Goal: Transaction & Acquisition: Purchase product/service

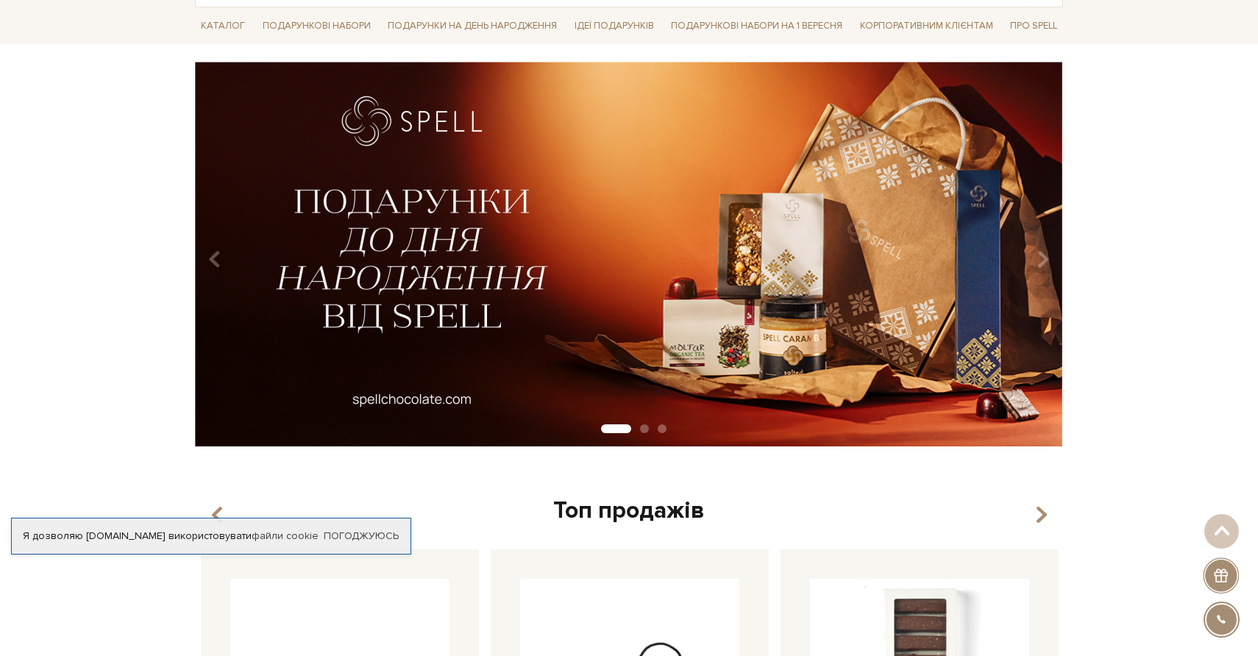
scroll to position [38, 0]
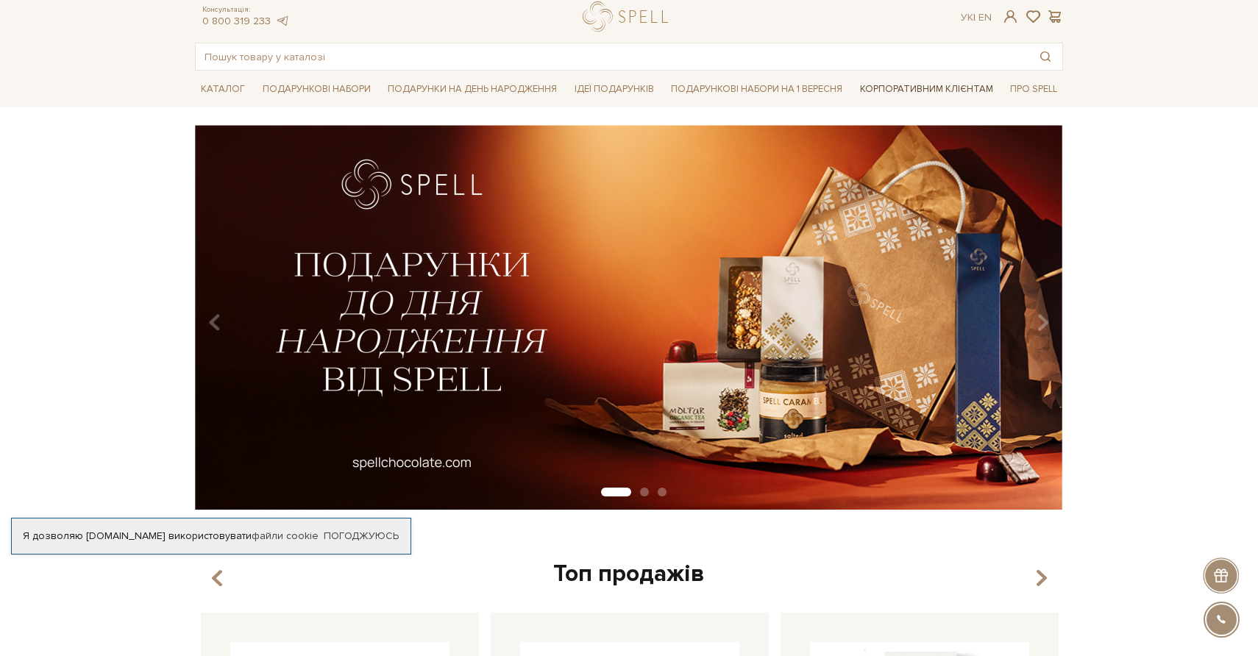
click at [903, 93] on link "Корпоративним клієнтам" at bounding box center [926, 88] width 145 height 25
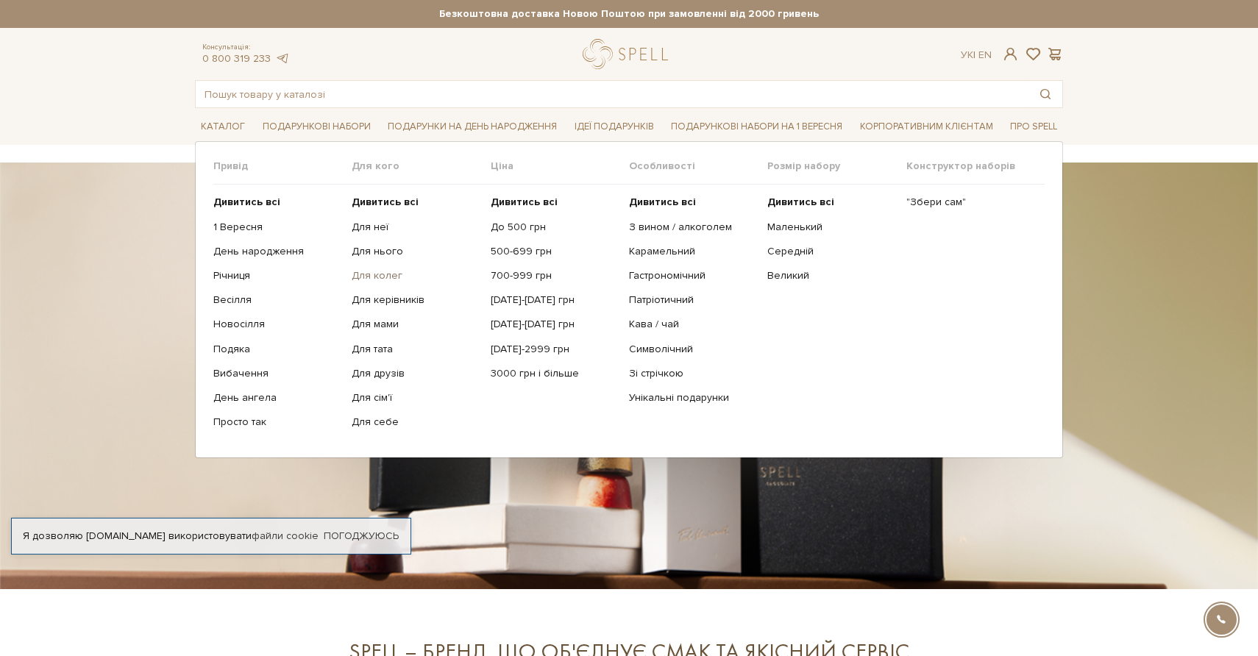
click at [374, 279] on link "Для колег" at bounding box center [415, 275] width 127 height 13
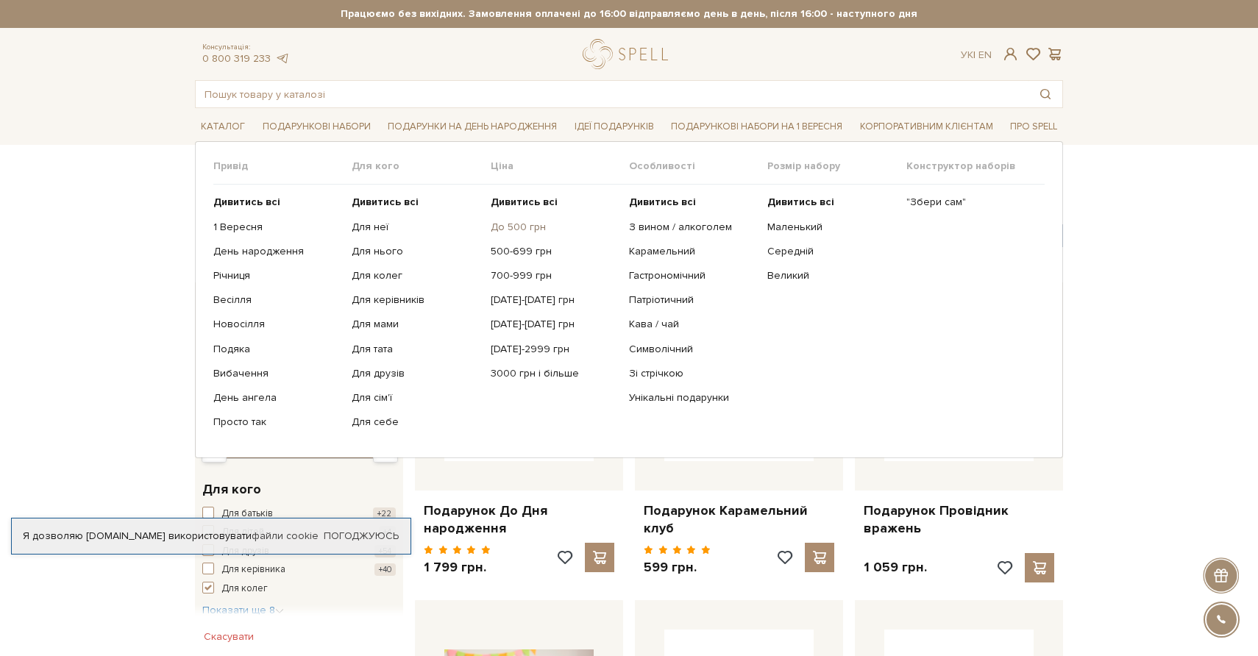
click at [519, 225] on link "До 500 грн" at bounding box center [554, 227] width 127 height 13
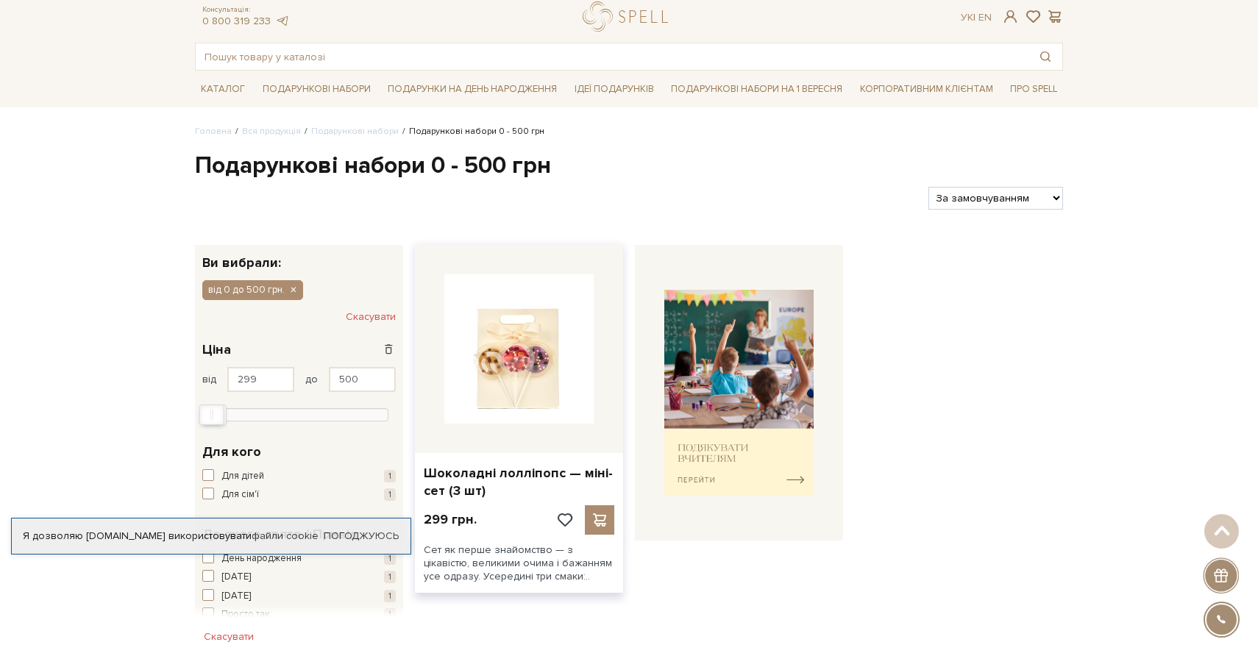
scroll to position [37, 0]
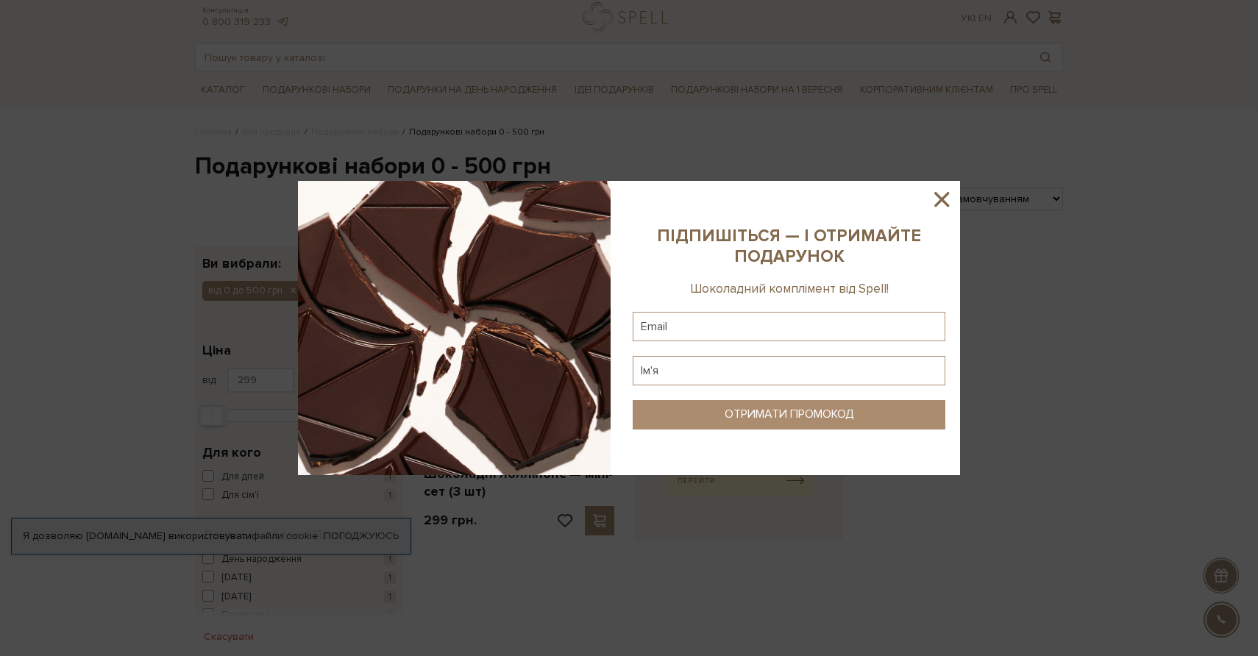
click at [937, 199] on icon at bounding box center [941, 199] width 25 height 25
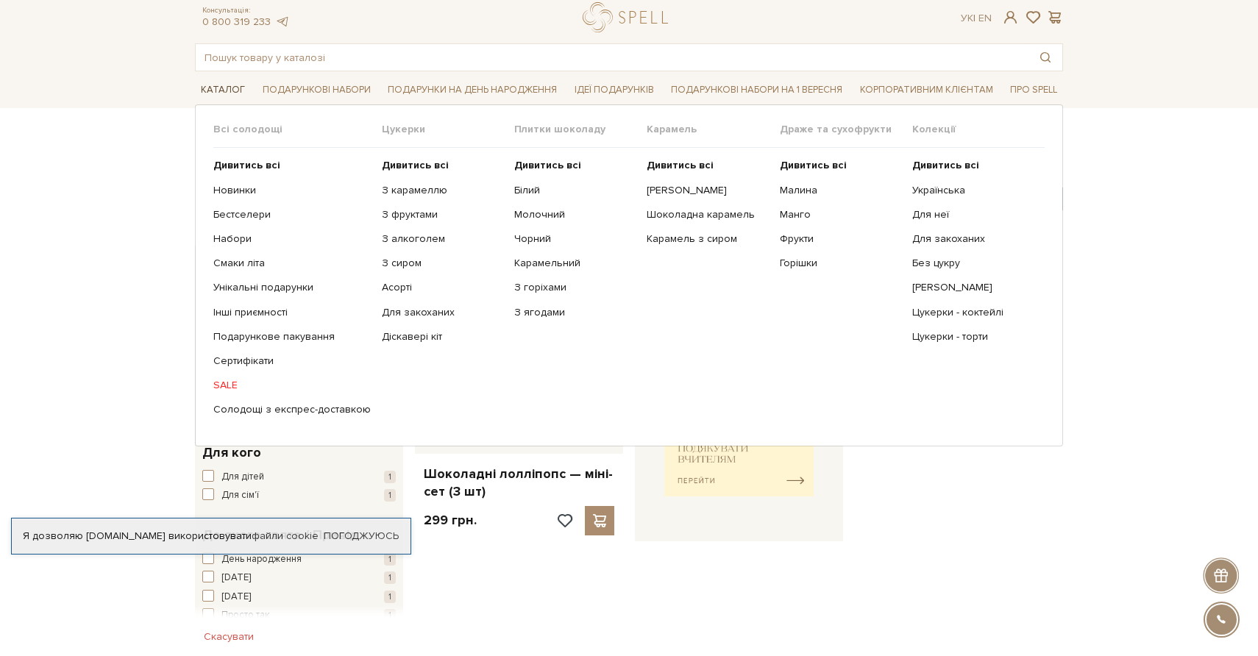
click at [220, 88] on link "Каталог" at bounding box center [223, 90] width 56 height 23
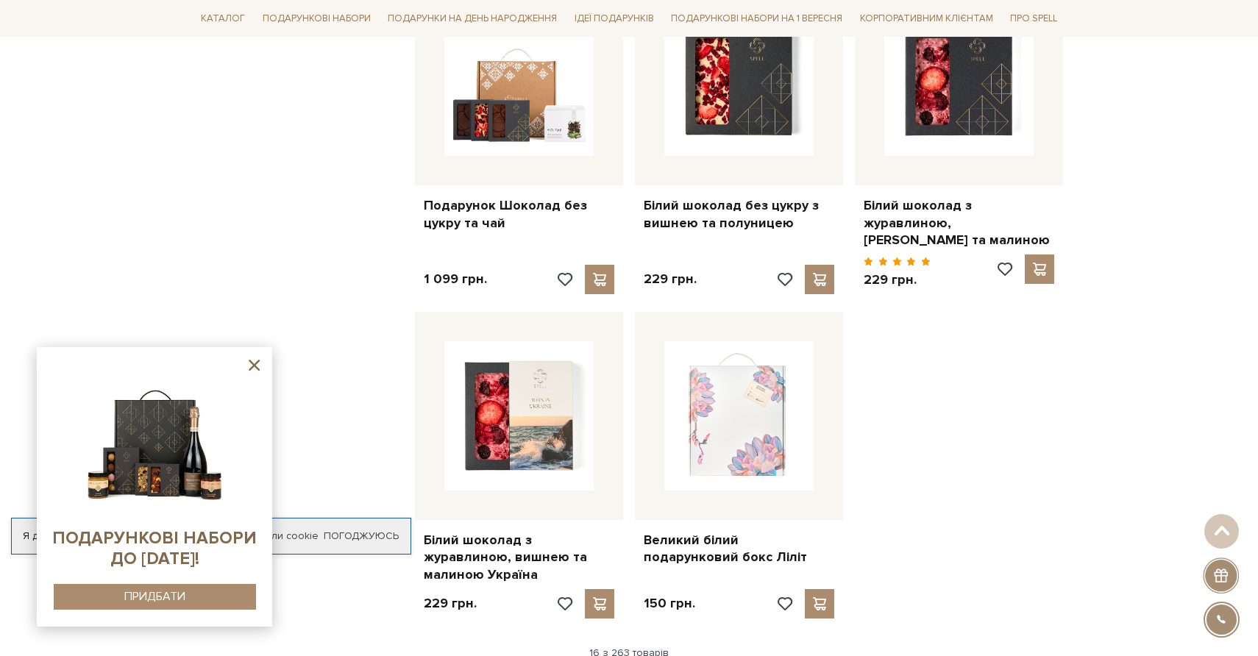
scroll to position [2133, 0]
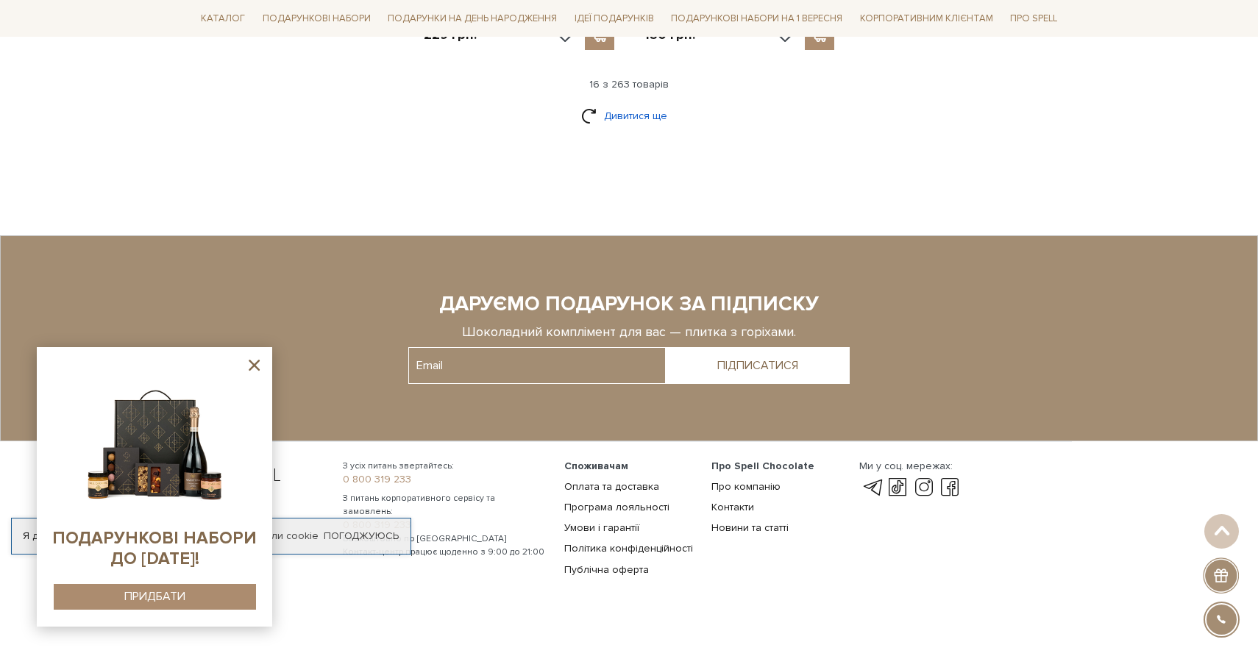
click at [614, 103] on link "Дивитися ще" at bounding box center [629, 116] width 96 height 26
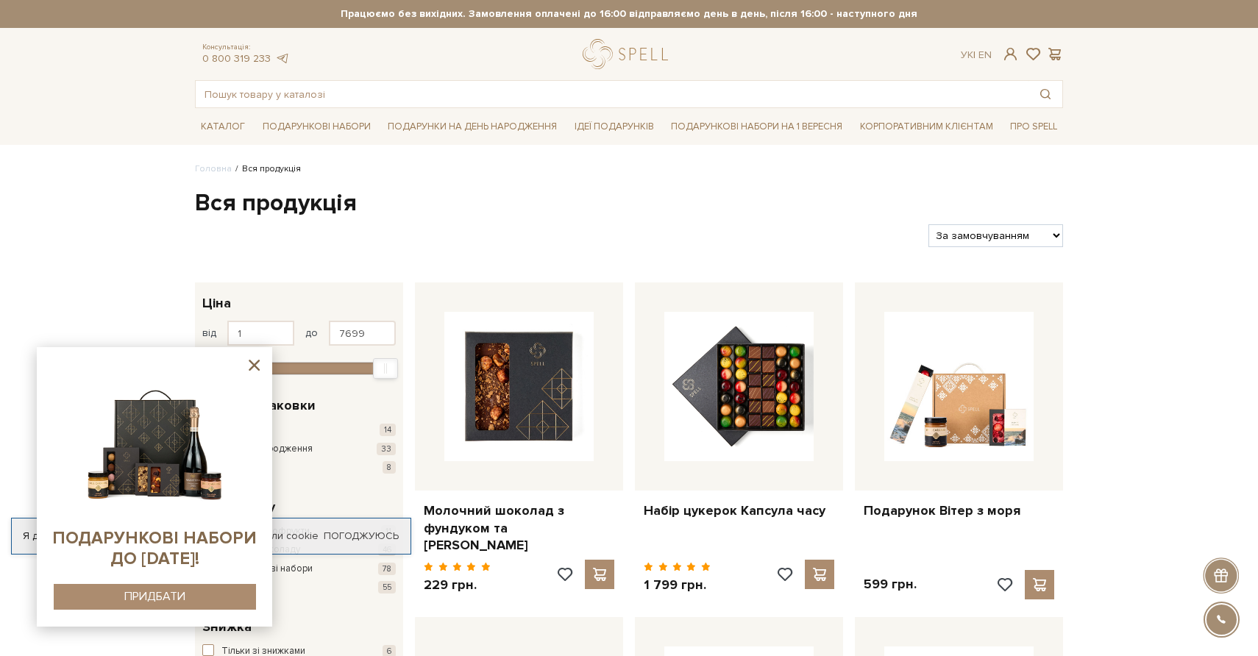
scroll to position [140, 0]
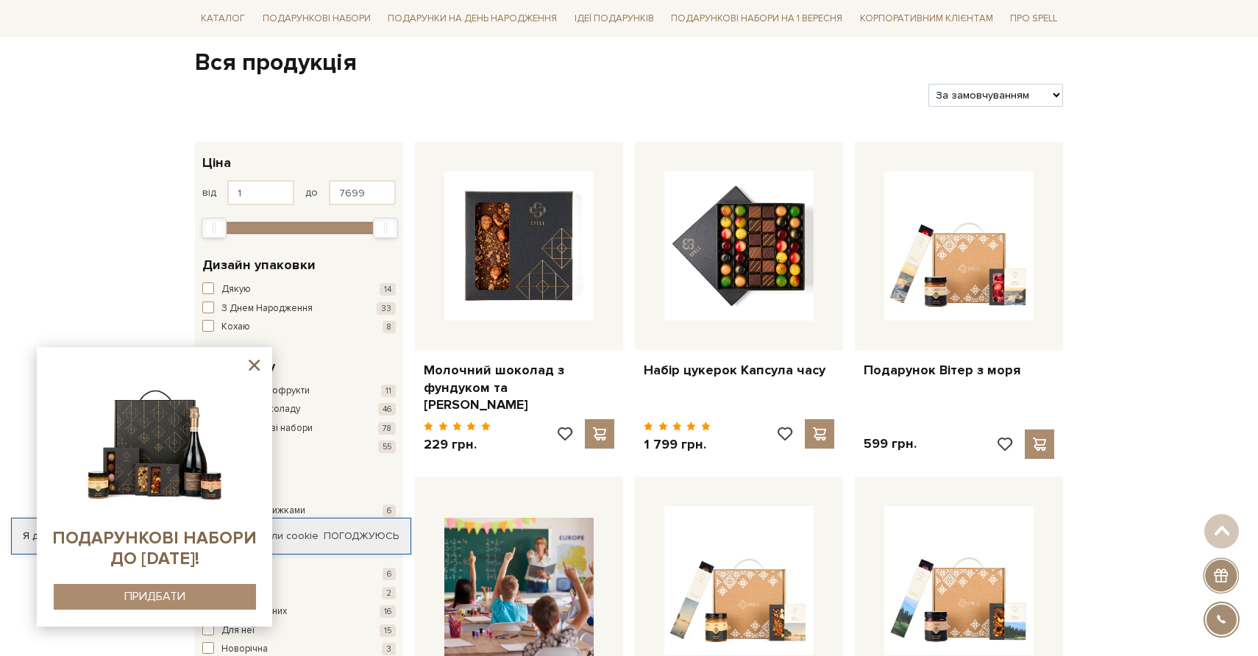
click at [946, 94] on select "За замовчуванням За Ціною (зростання) За Ціною (зменшення) Новинки За популярні…" at bounding box center [995, 95] width 135 height 23
select select "[URL][DOMAIN_NAME]"
click at [928, 84] on select "За замовчуванням За Ціною (зростання) За Ціною (зменшення) Новинки За популярні…" at bounding box center [995, 95] width 135 height 23
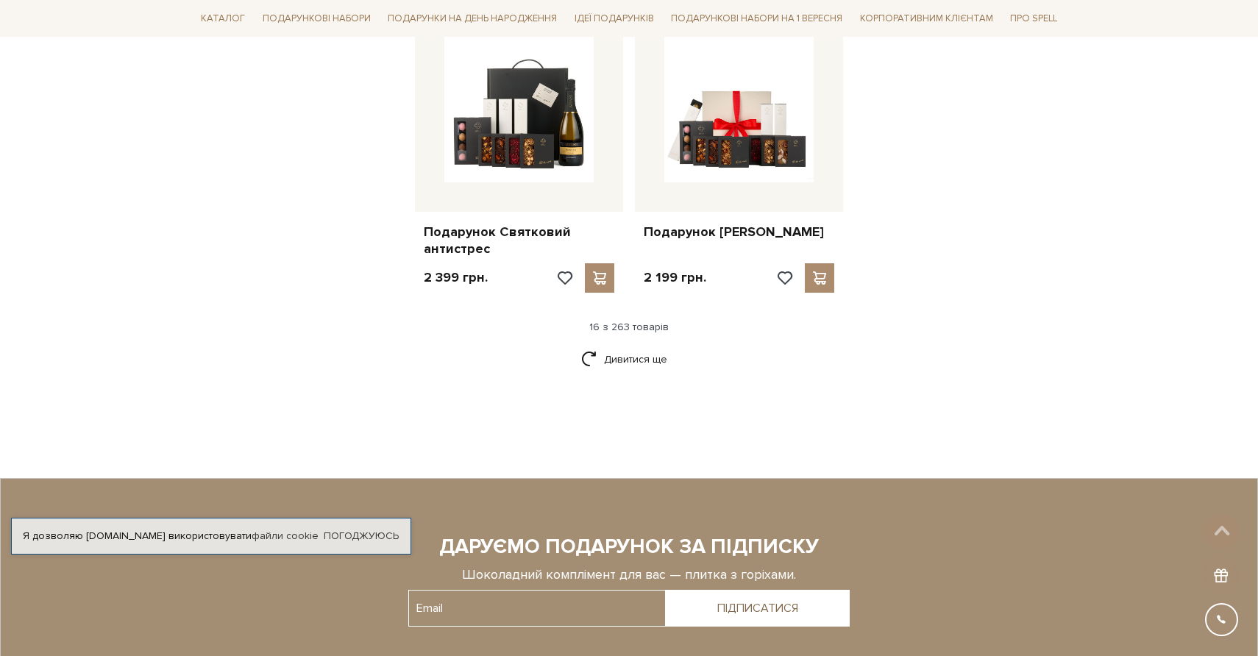
scroll to position [2092, 0]
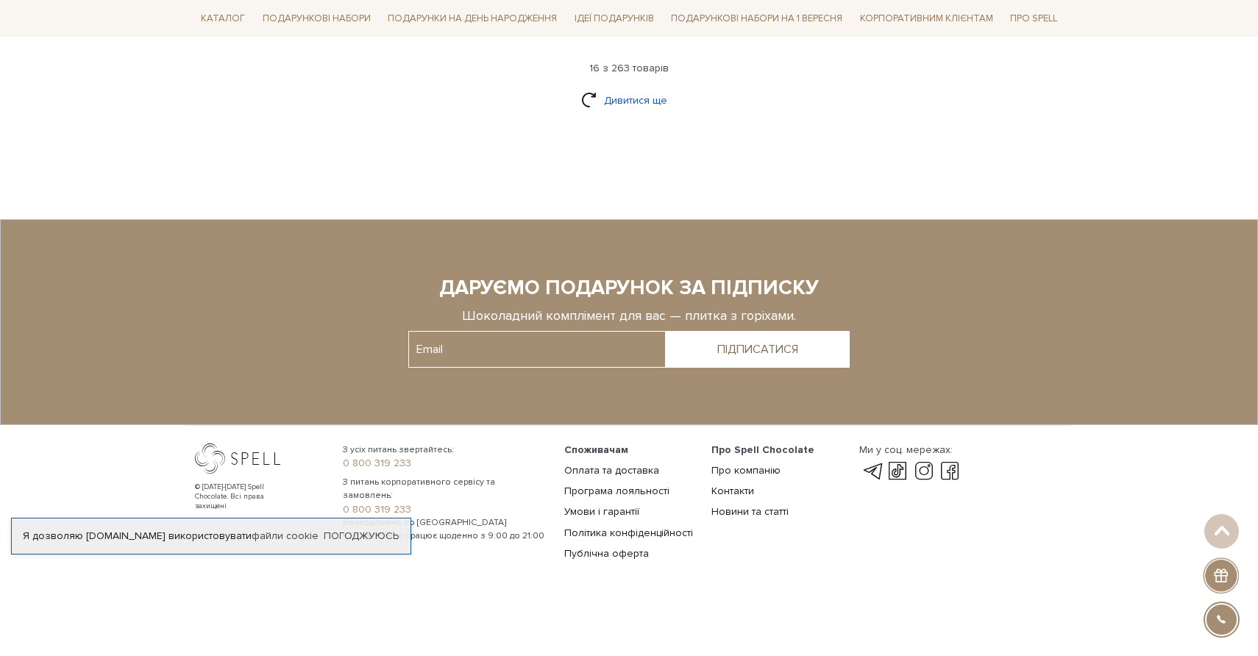
click at [651, 90] on link "Дивитися ще" at bounding box center [629, 101] width 96 height 26
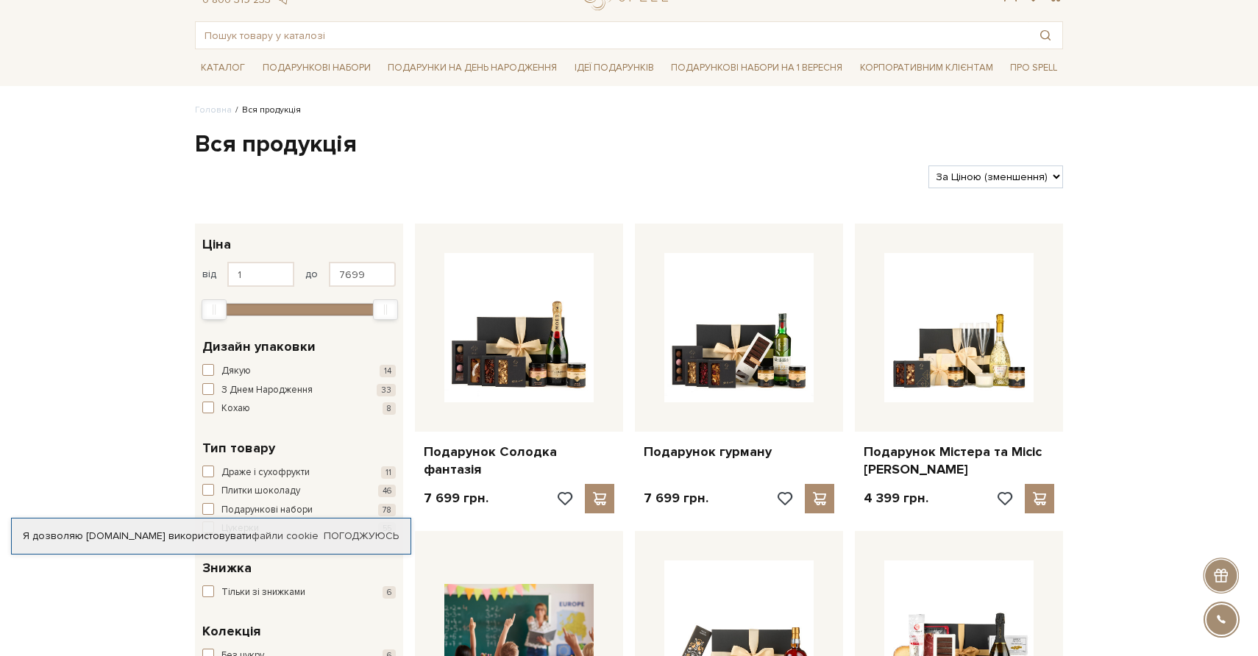
scroll to position [60, 0]
type input "951"
drag, startPoint x: 378, startPoint y: 302, endPoint x: 221, endPoint y: 304, distance: 156.7
click at [221, 304] on div at bounding box center [299, 307] width 179 height 13
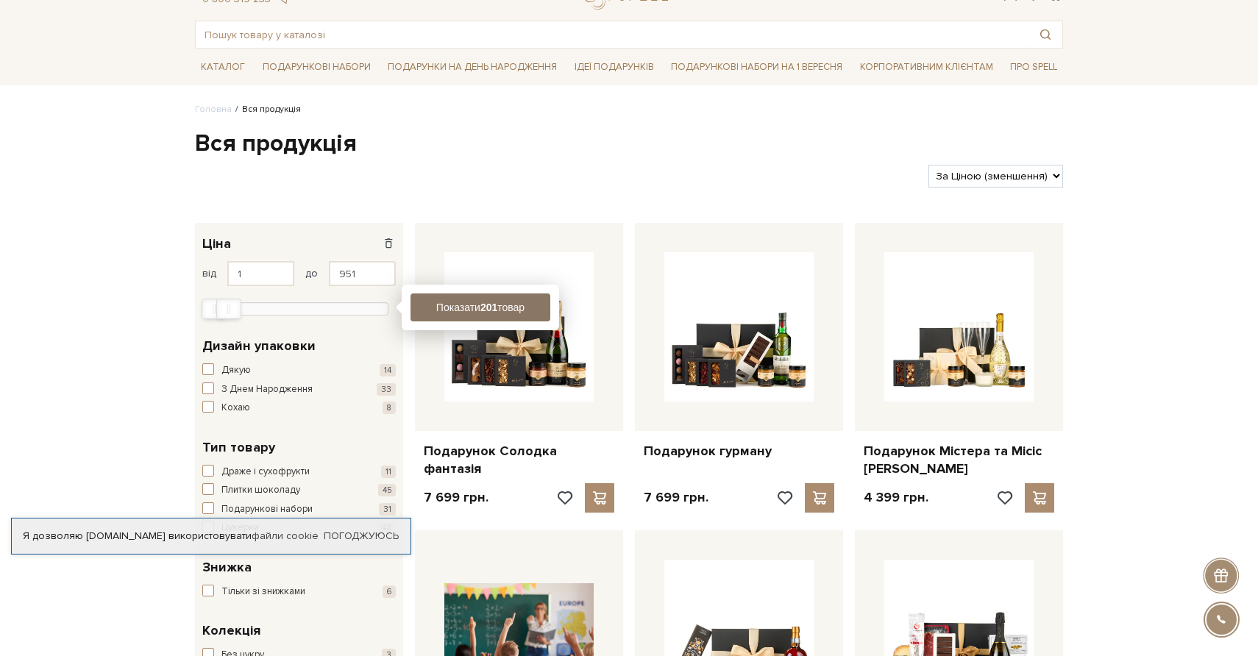
click at [513, 310] on button "Показати 201 товар" at bounding box center [480, 307] width 140 height 28
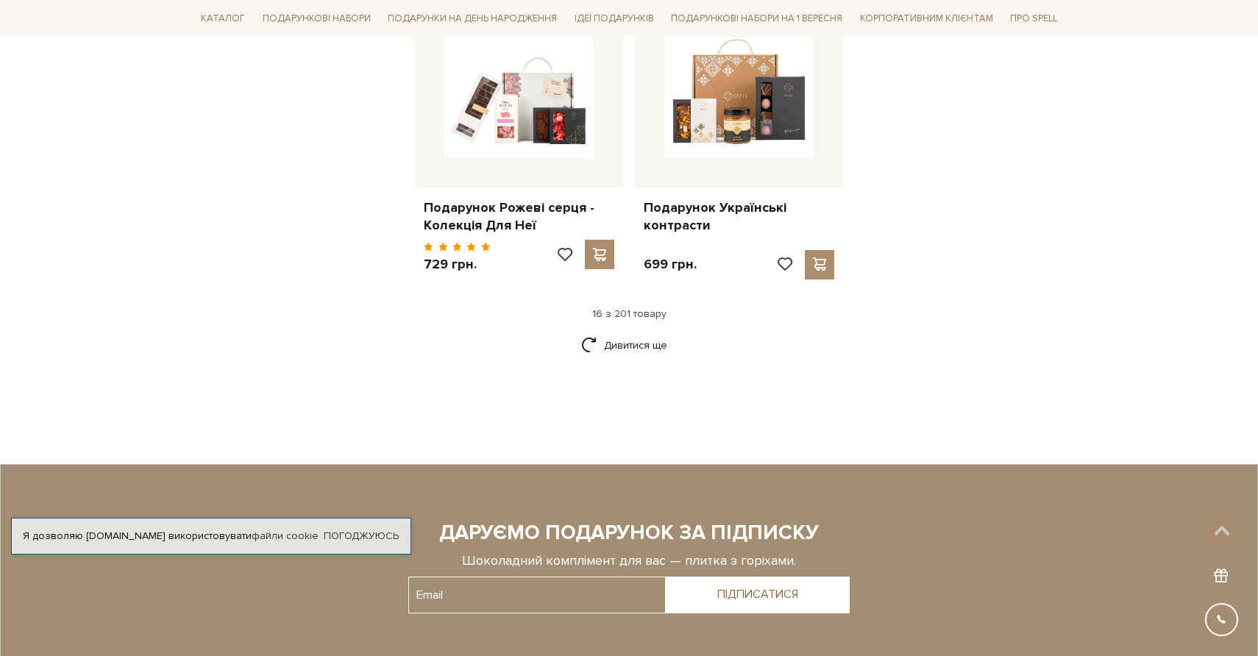
scroll to position [2084, 0]
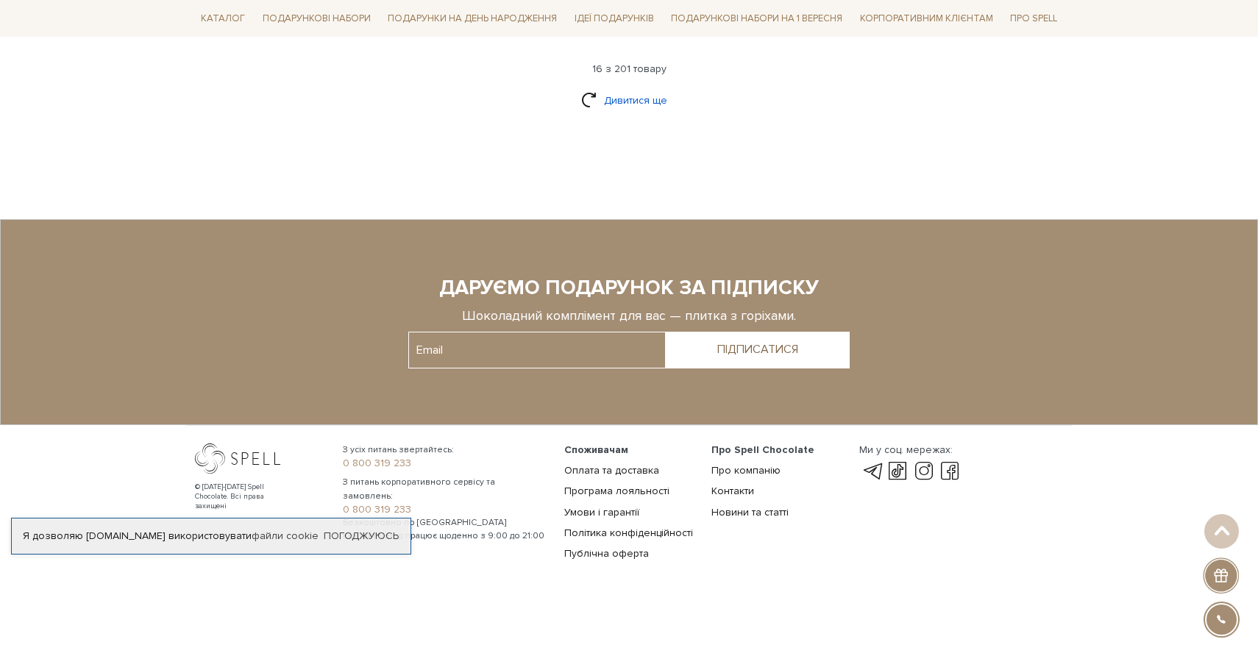
click at [610, 104] on link "Дивитися ще" at bounding box center [629, 101] width 96 height 26
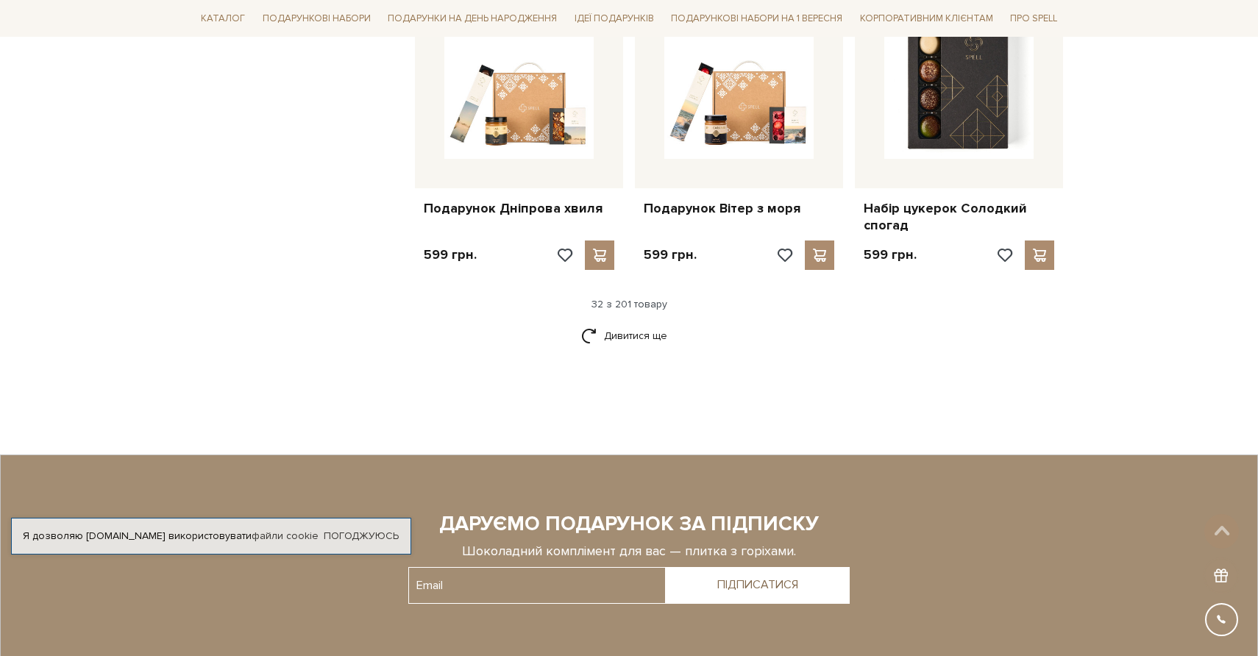
scroll to position [3391, 0]
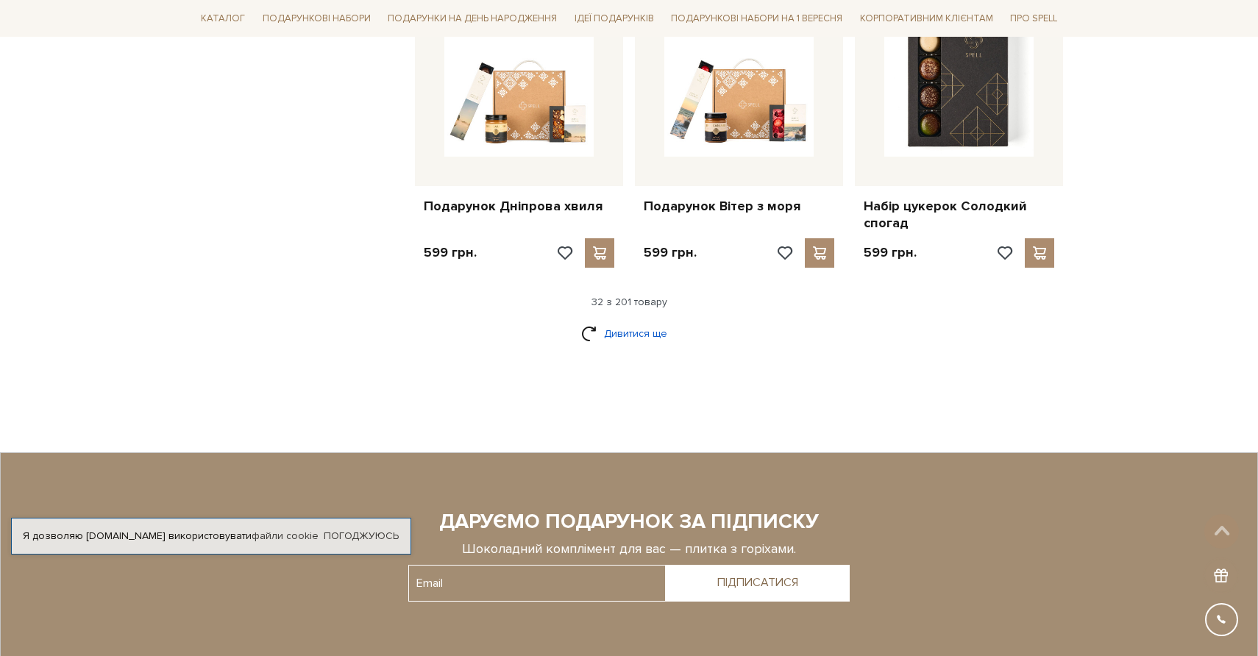
click at [644, 328] on link "Дивитися ще" at bounding box center [629, 334] width 96 height 26
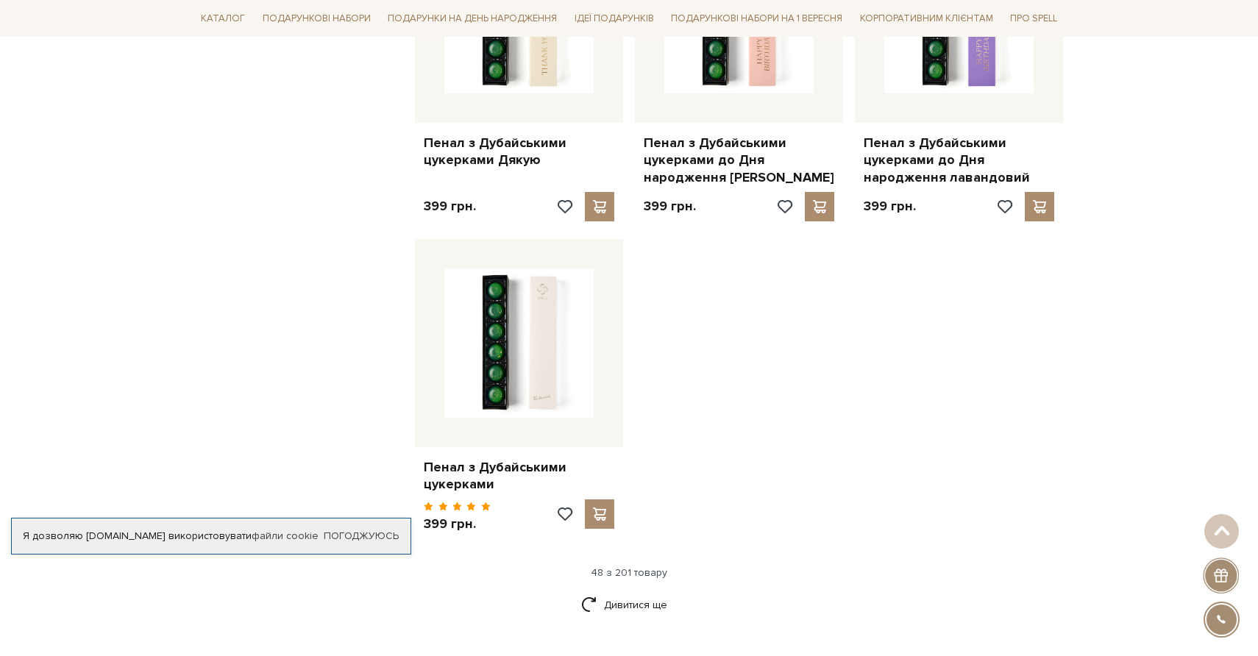
scroll to position [5043, 0]
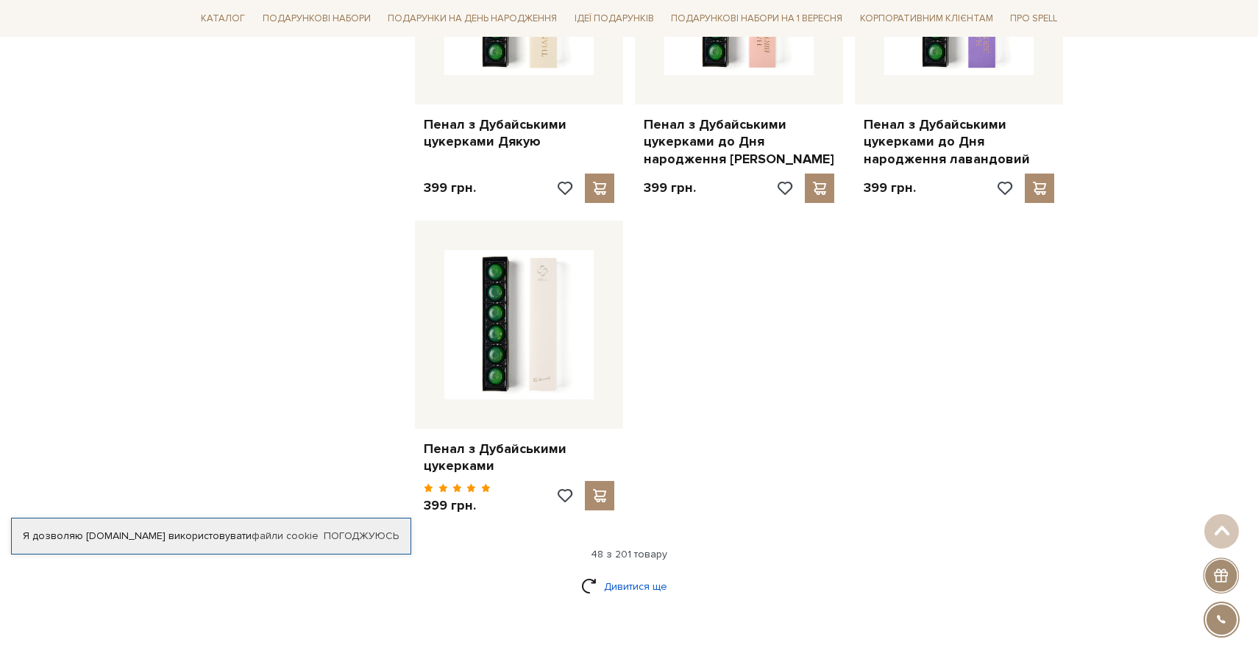
click at [634, 574] on link "Дивитися ще" at bounding box center [629, 587] width 96 height 26
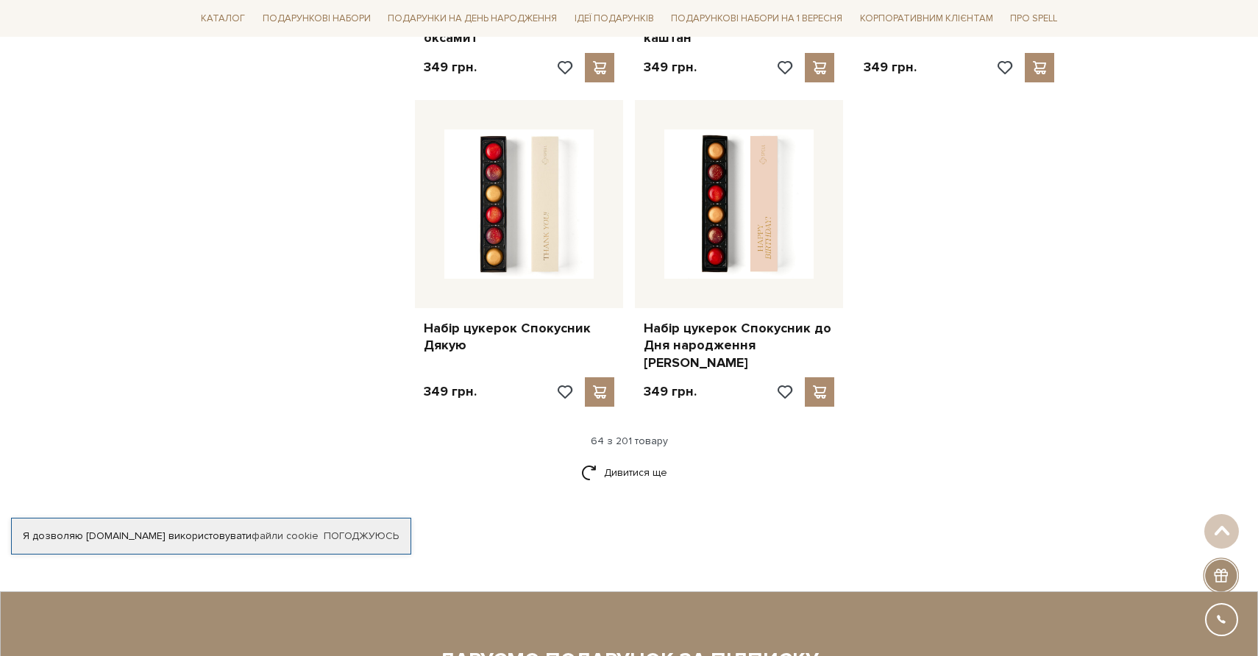
scroll to position [6780, 0]
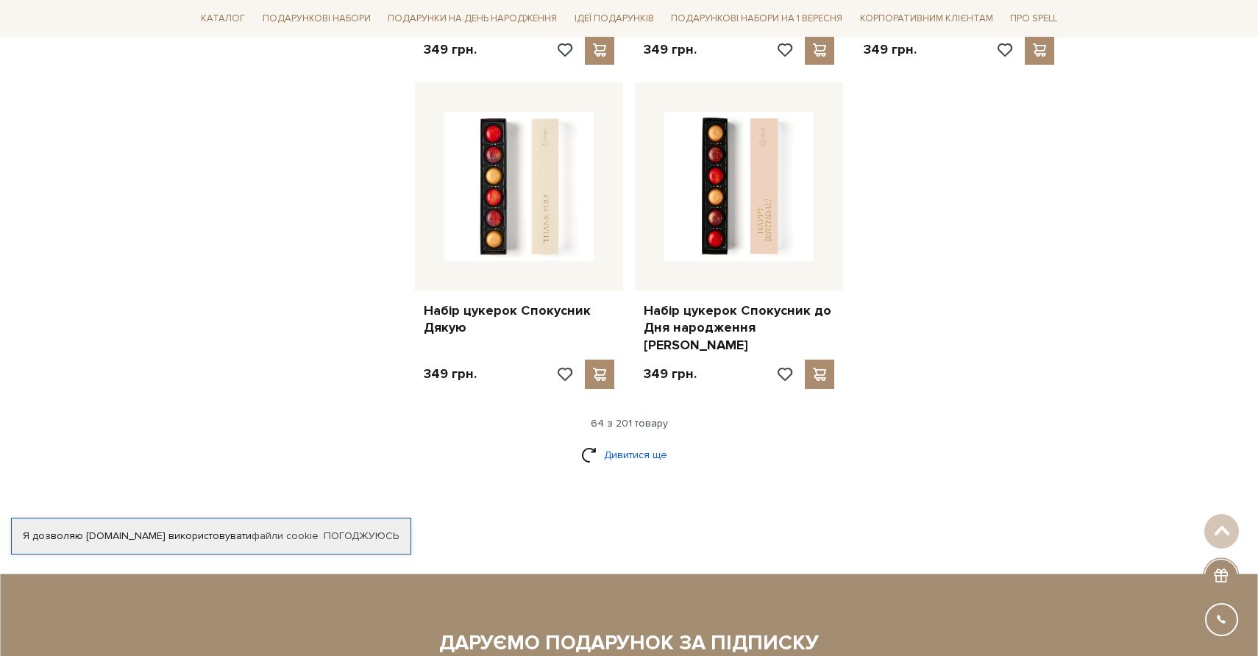
click at [647, 442] on link "Дивитися ще" at bounding box center [629, 455] width 96 height 26
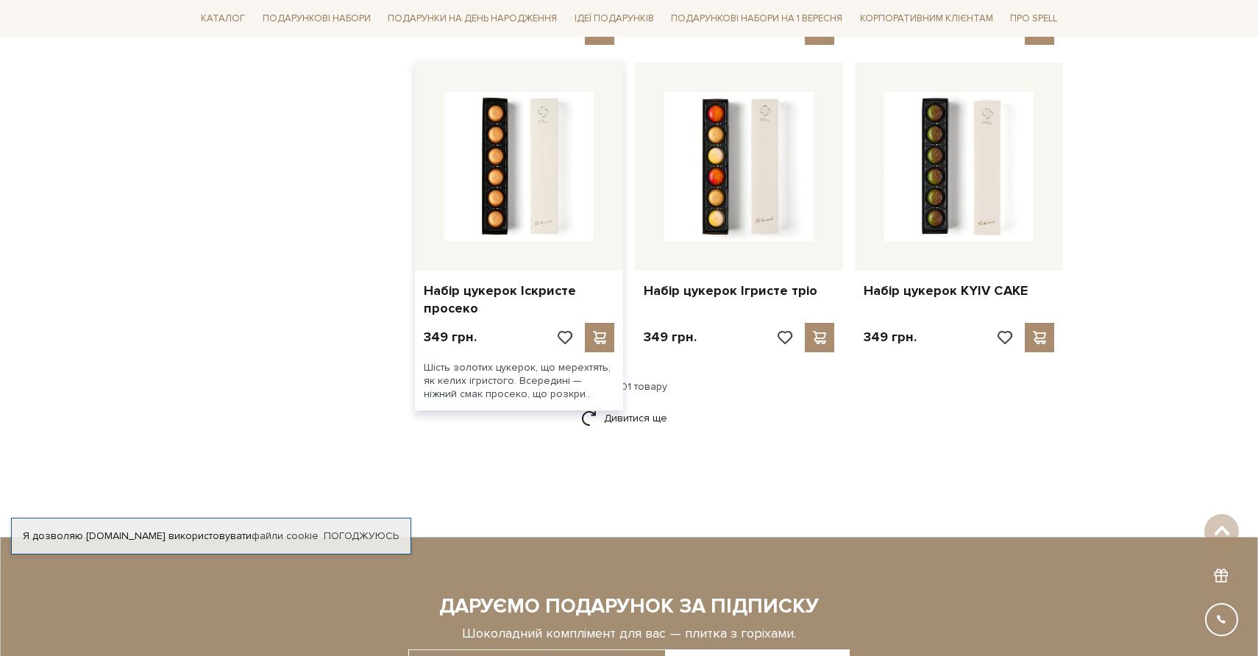
scroll to position [8309, 0]
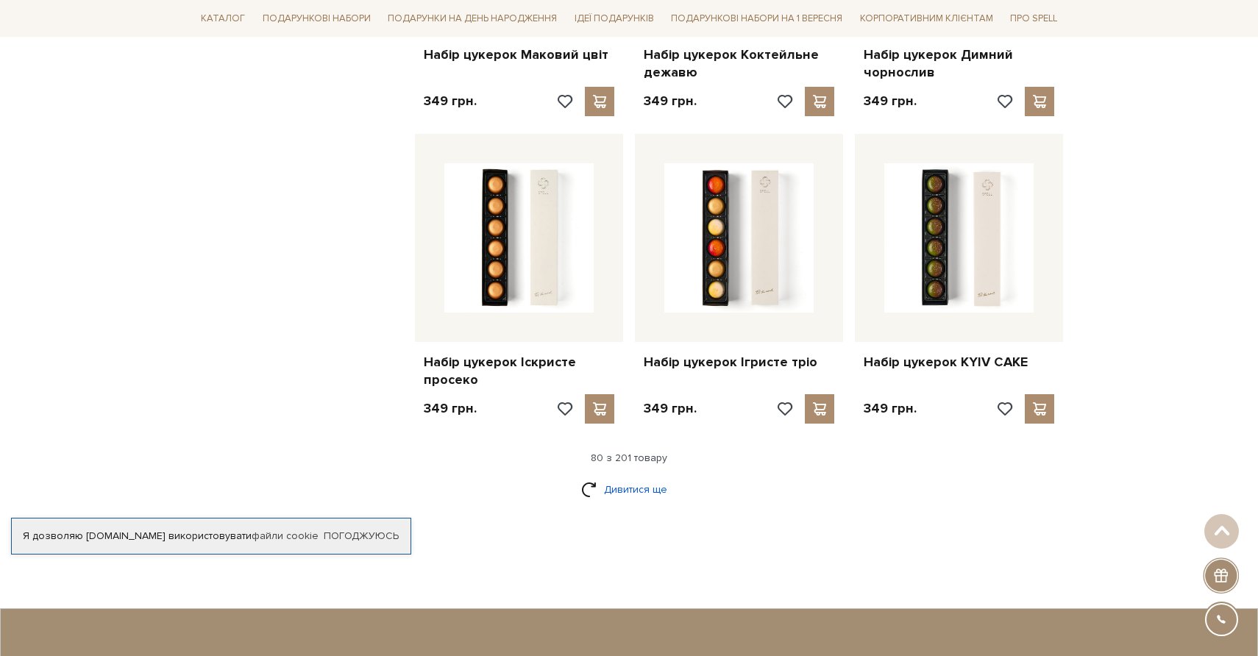
click at [619, 477] on link "Дивитися ще" at bounding box center [629, 490] width 96 height 26
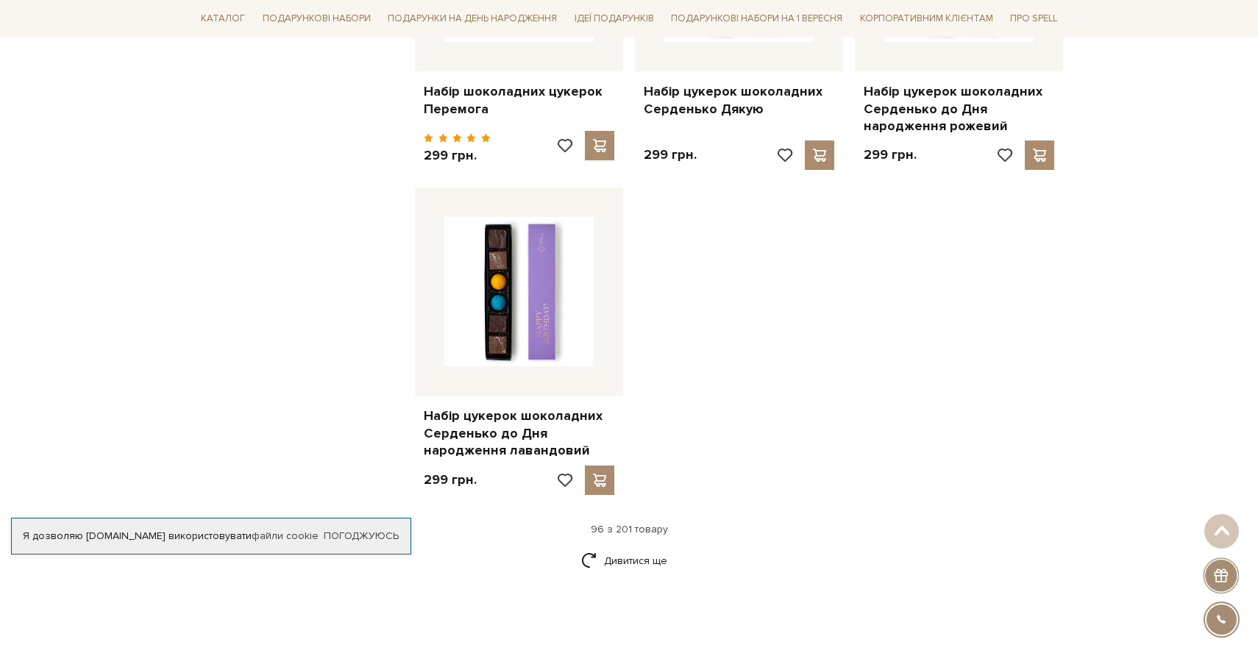
scroll to position [10235, 0]
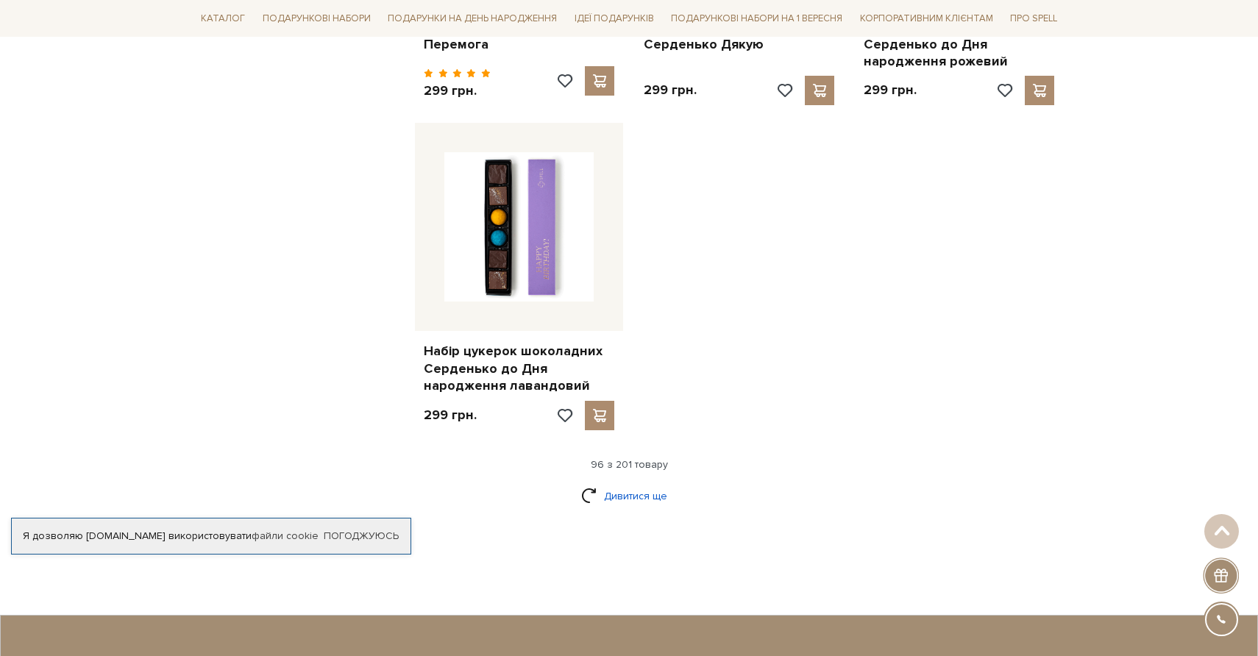
click at [630, 483] on link "Дивитися ще" at bounding box center [629, 496] width 96 height 26
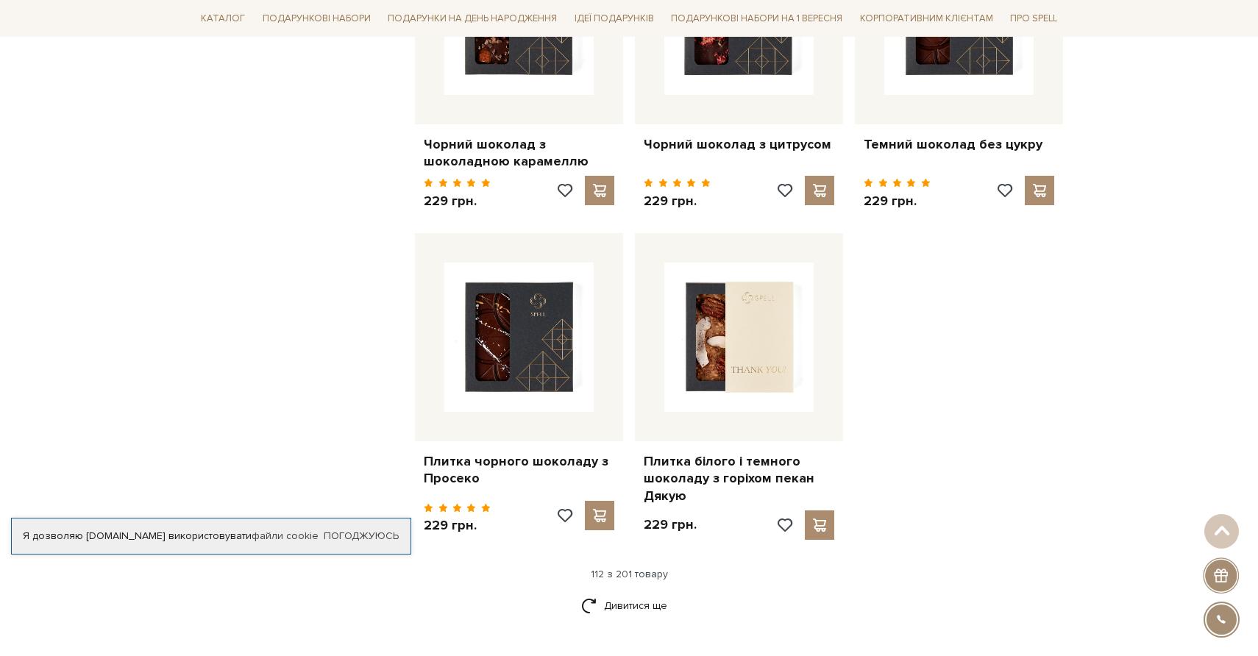
scroll to position [11689, 0]
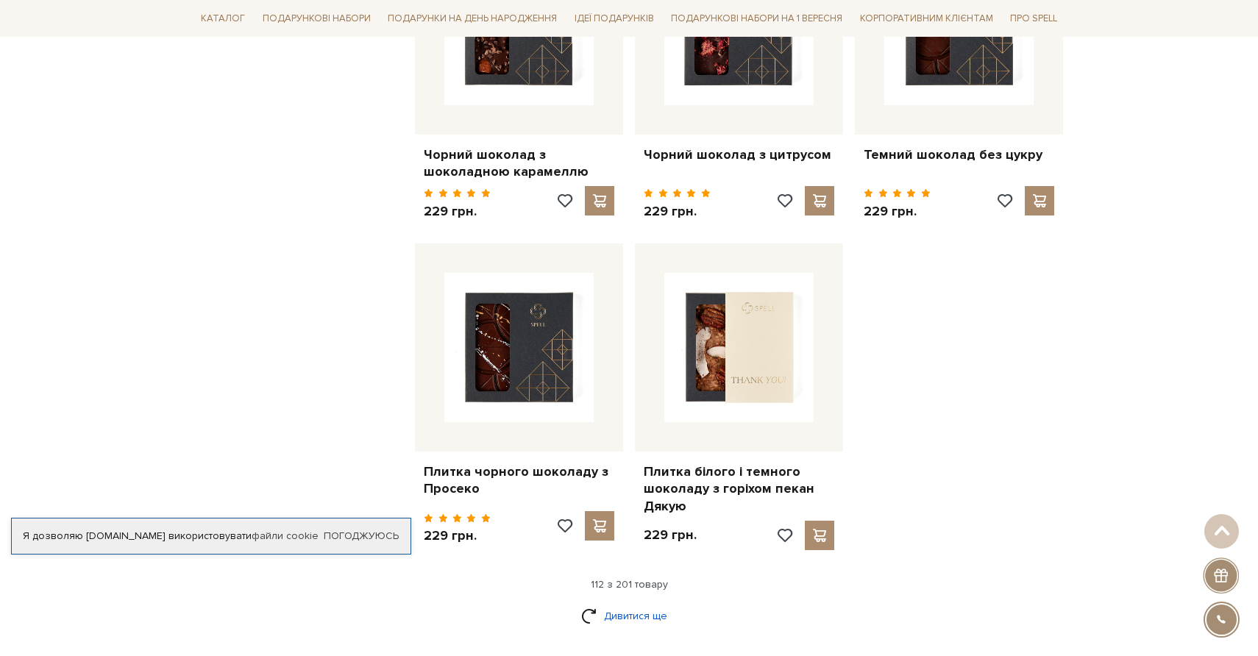
click at [600, 603] on link "Дивитися ще" at bounding box center [629, 616] width 96 height 26
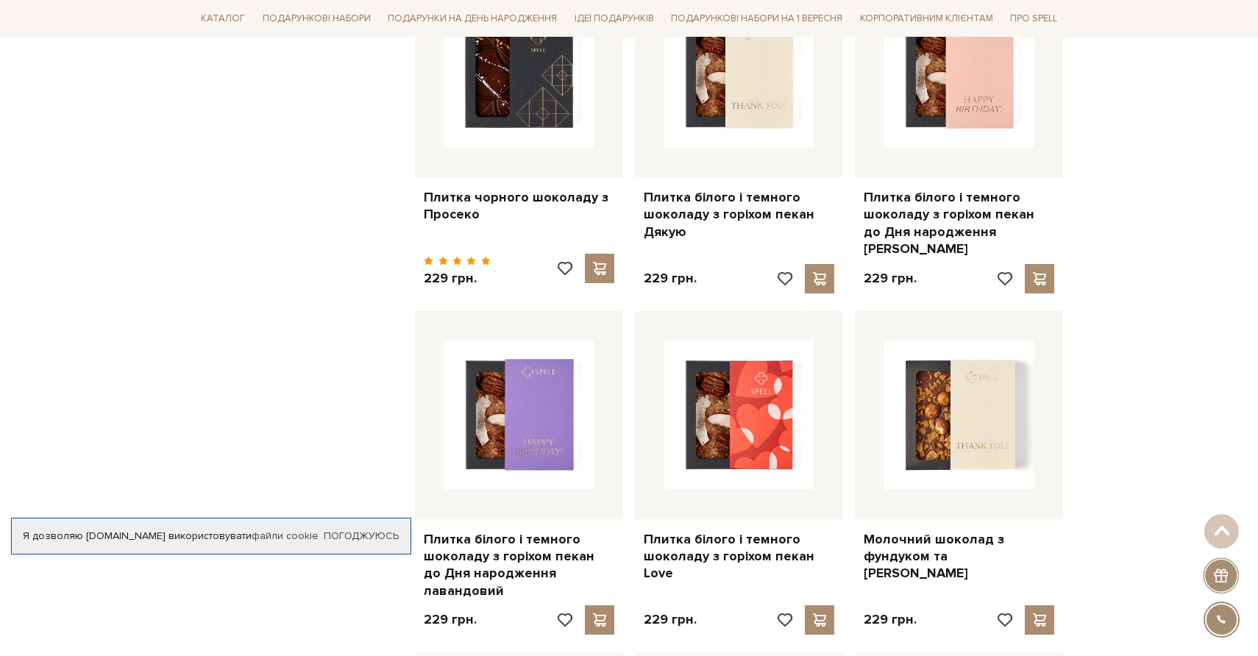
scroll to position [11755, 0]
